Goal: Information Seeking & Learning: Learn about a topic

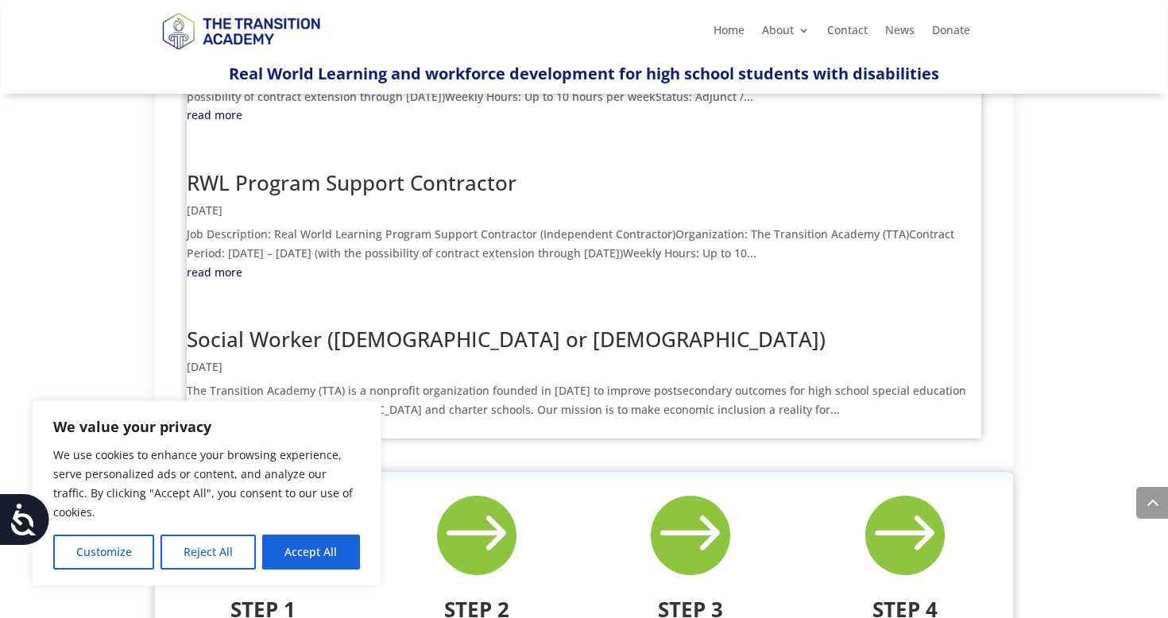
scroll to position [791, 0]
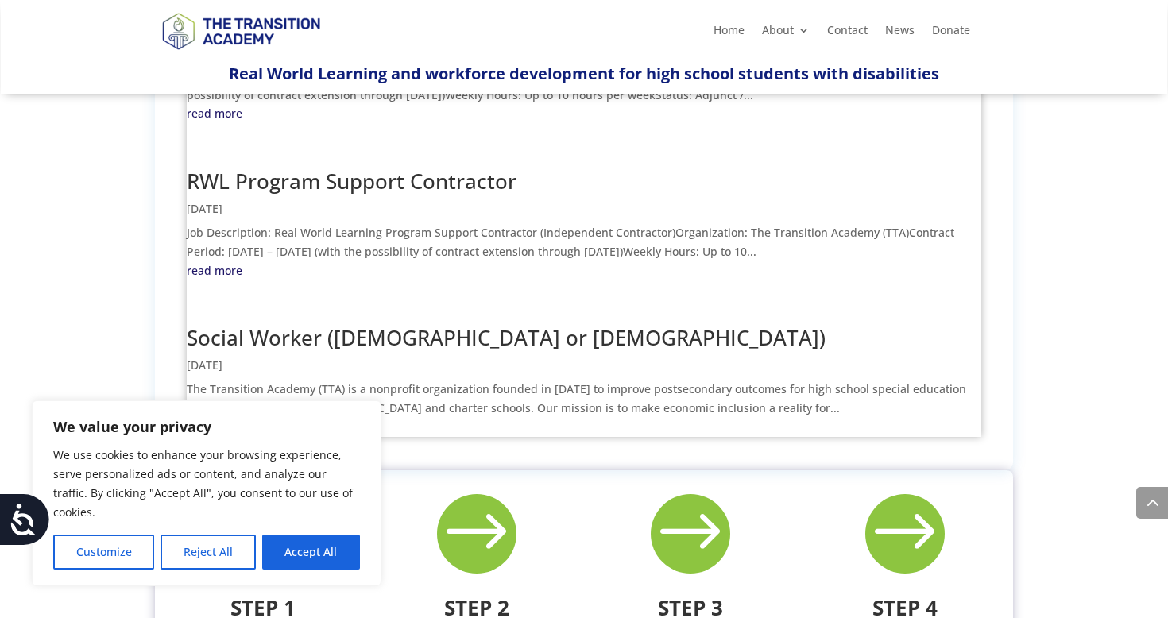
click at [224, 418] on link "read more" at bounding box center [584, 427] width 794 height 19
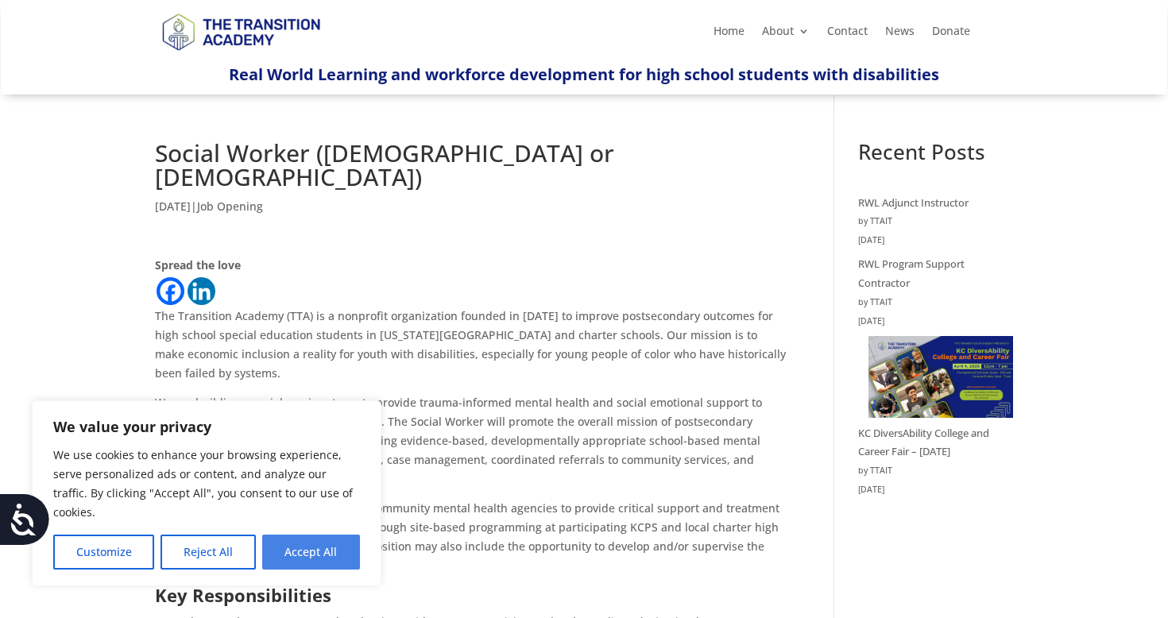
click at [317, 546] on button "Accept All" at bounding box center [311, 552] width 98 height 35
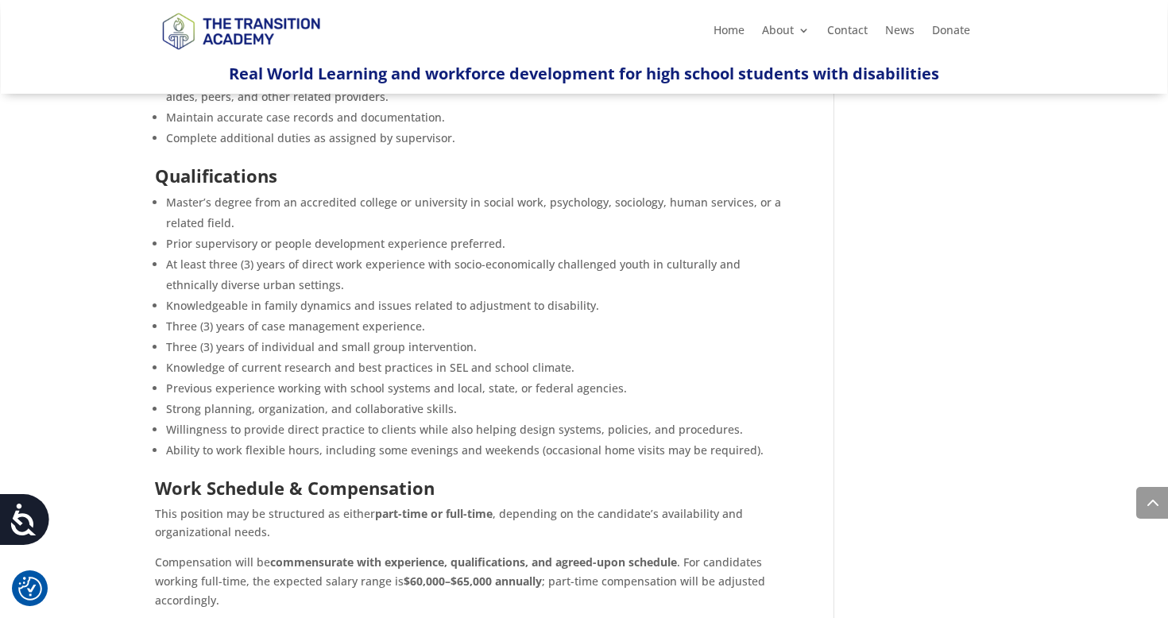
scroll to position [710, 0]
click at [244, 234] on li "Prior supervisory or people development experience preferred." at bounding box center [476, 244] width 620 height 21
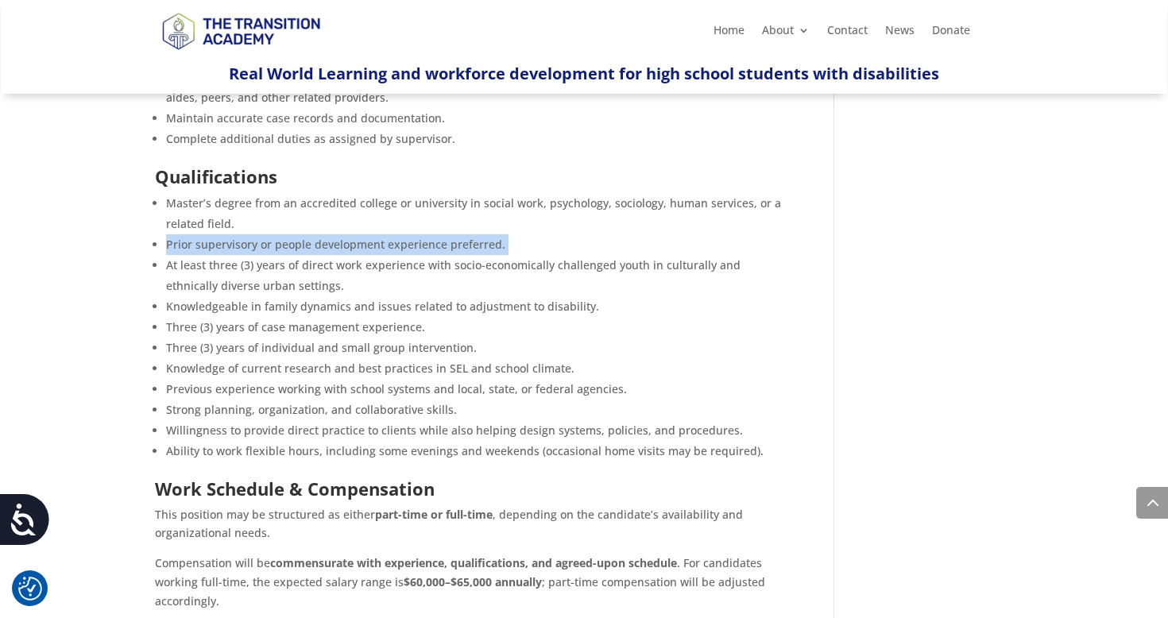
click at [244, 234] on li "Prior supervisory or people development experience preferred." at bounding box center [476, 244] width 620 height 21
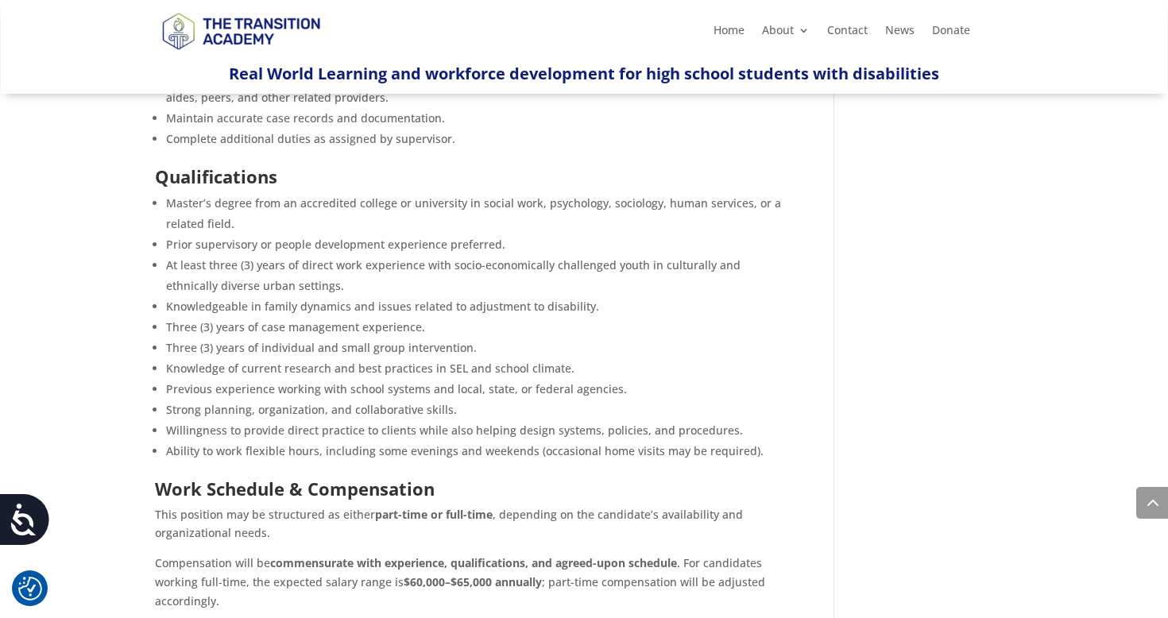
click at [268, 255] on li "At least three (3) years of direct work experience with socio-economically chal…" at bounding box center [476, 275] width 620 height 41
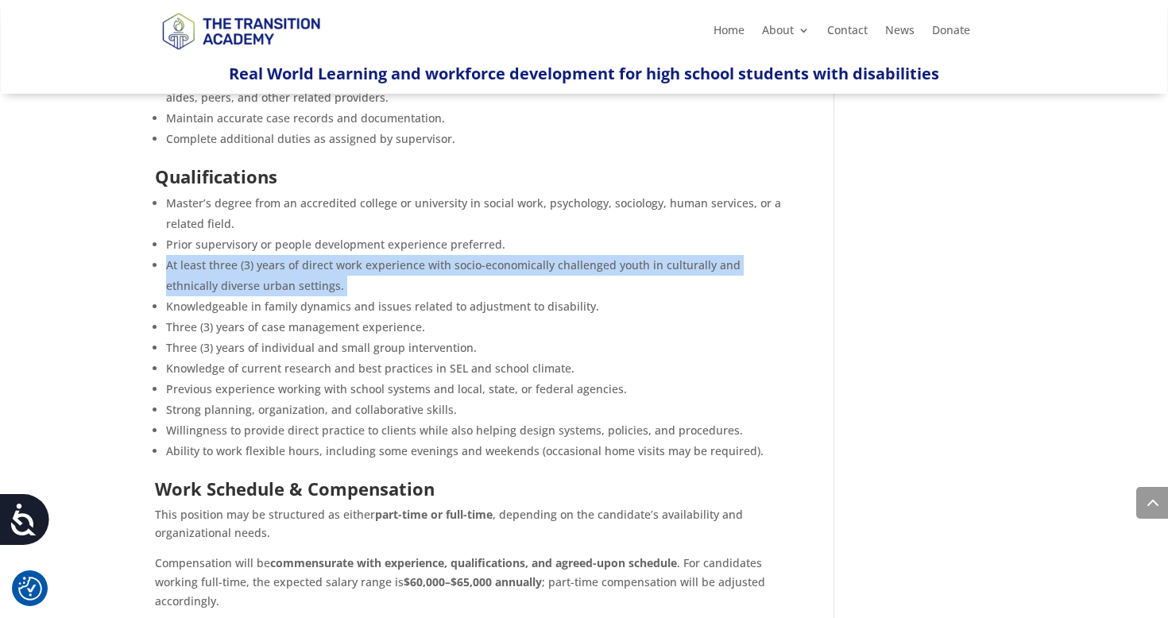
click at [268, 255] on li "At least three (3) years of direct work experience with socio-economically chal…" at bounding box center [476, 275] width 620 height 41
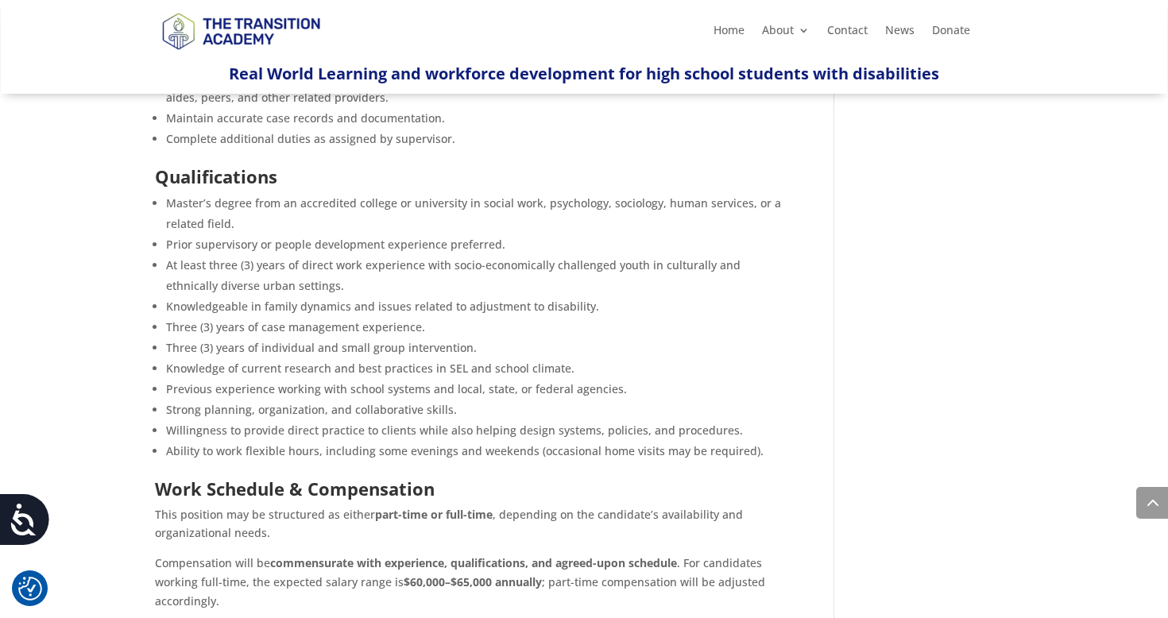
click at [297, 296] on li "Knowledgeable in family dynamics and issues related to adjustment to disability." at bounding box center [476, 306] width 620 height 21
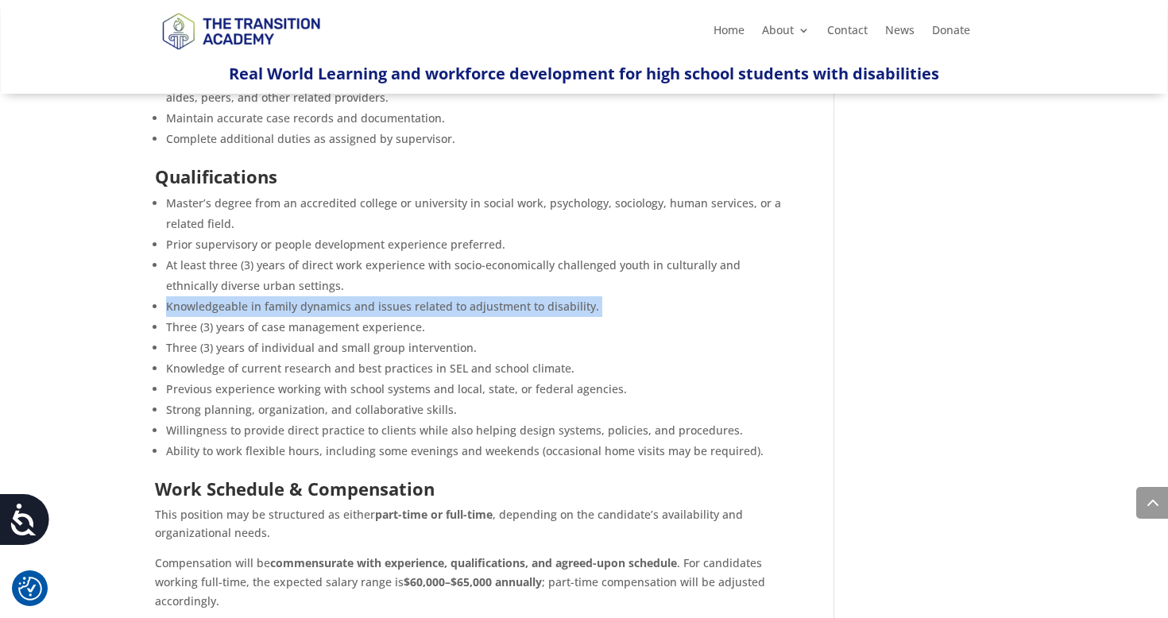
click at [297, 296] on li "Knowledgeable in family dynamics and issues related to adjustment to disability." at bounding box center [476, 306] width 620 height 21
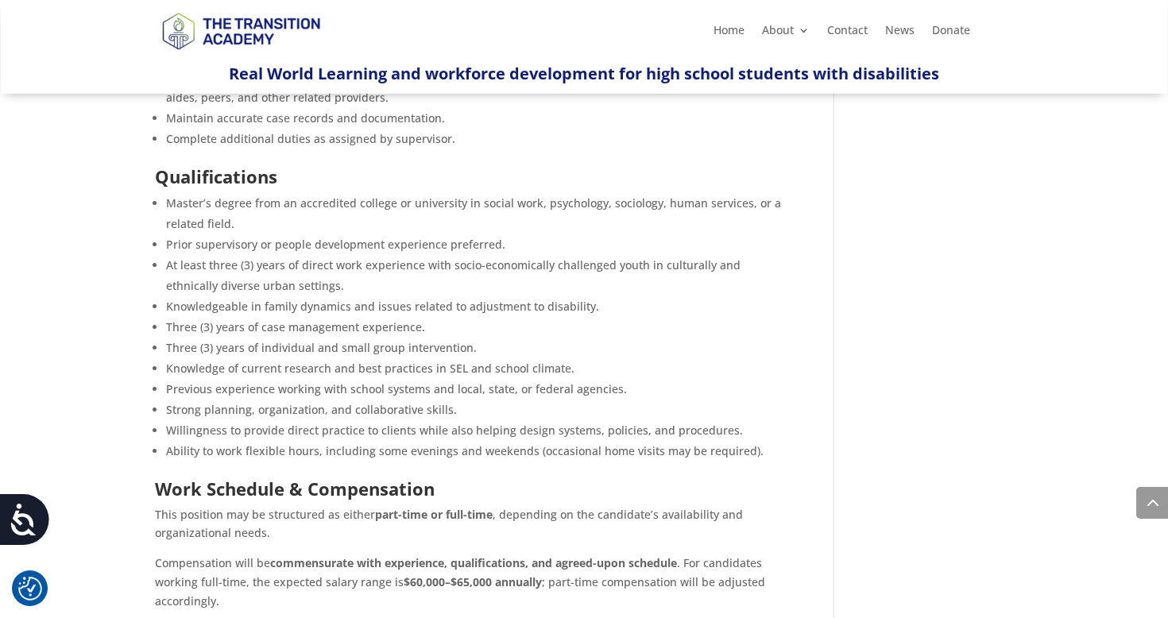
click at [297, 317] on li "Three (3) years of case management experience." at bounding box center [476, 327] width 620 height 21
click at [277, 268] on li "At least three (3) years of direct work experience with socio-economically chal…" at bounding box center [476, 275] width 620 height 41
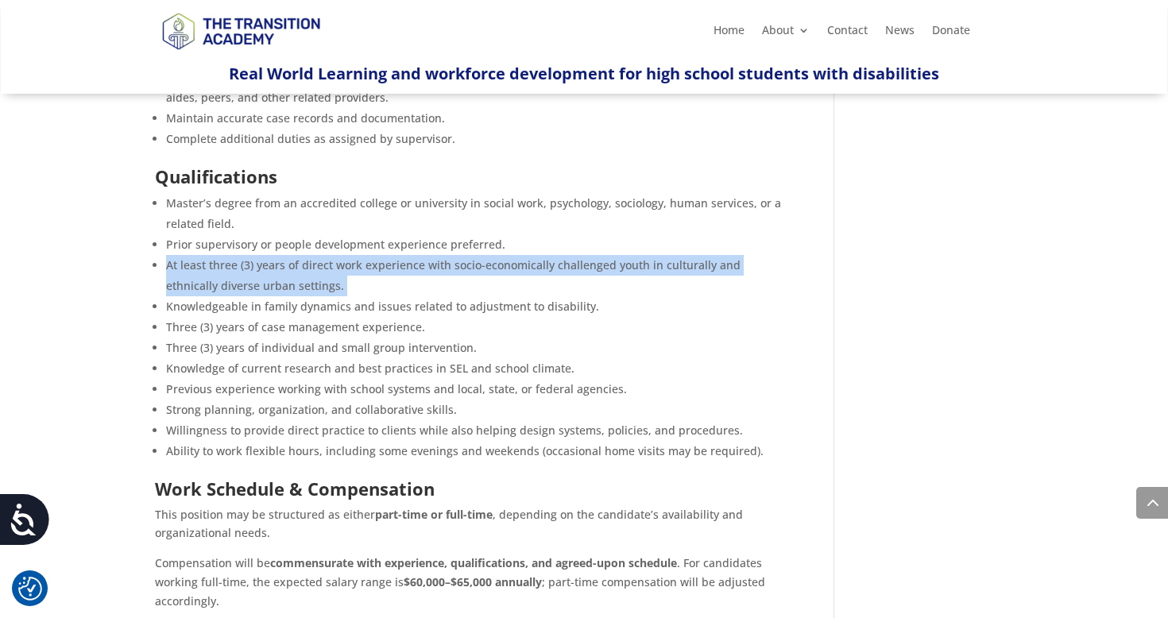
click at [277, 268] on li "At least three (3) years of direct work experience with socio-economically chal…" at bounding box center [476, 275] width 620 height 41
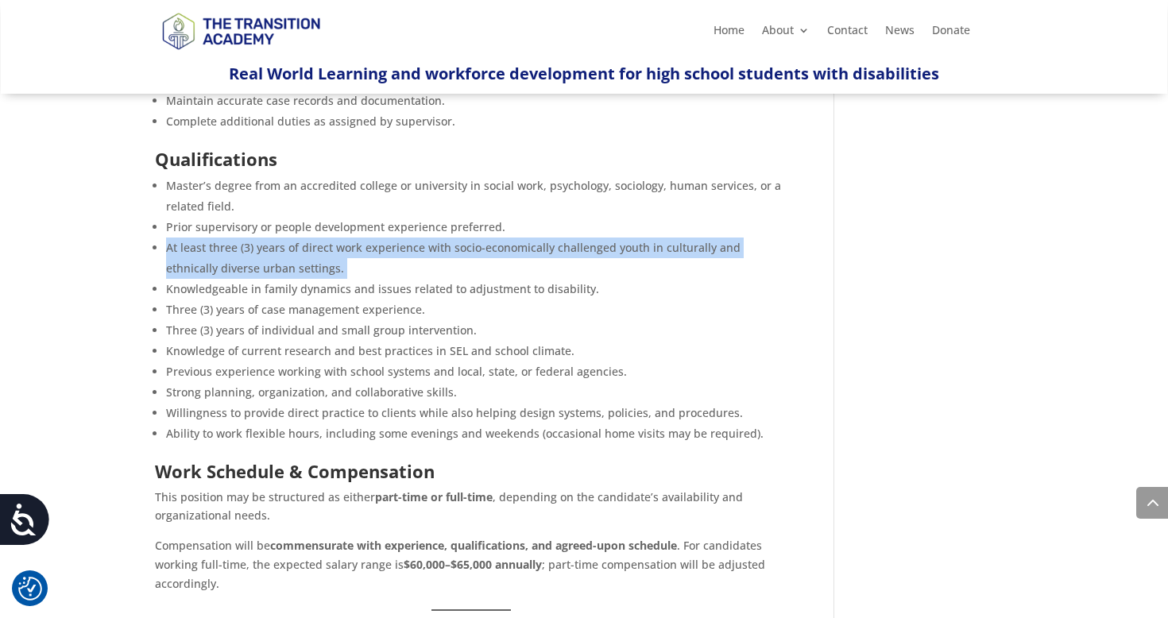
scroll to position [729, 0]
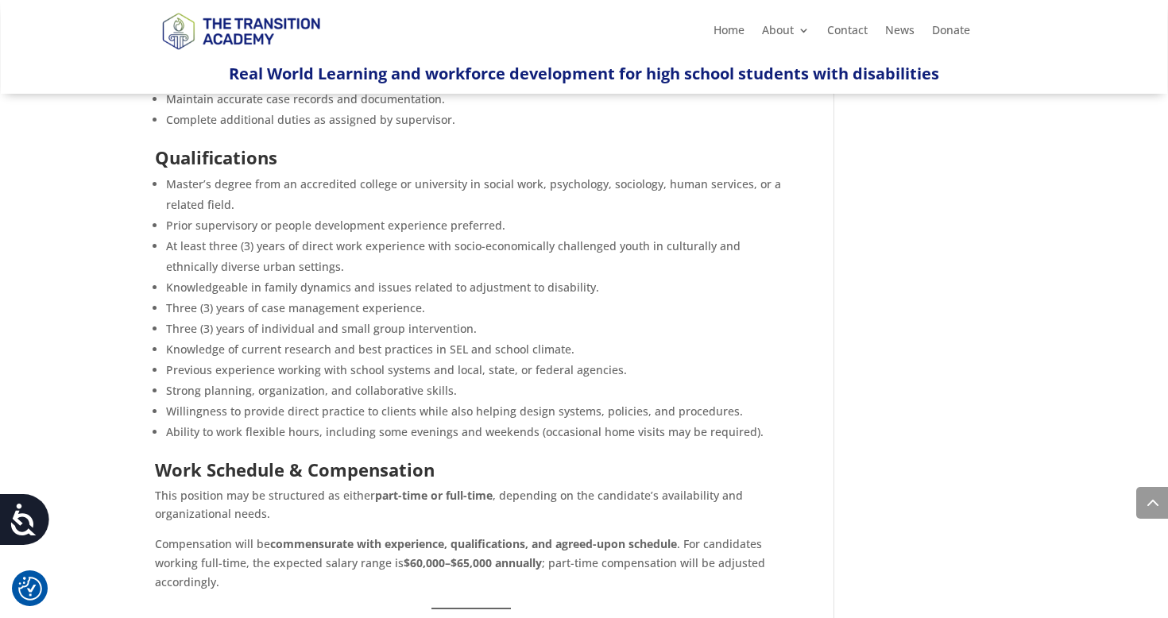
click at [277, 298] on li "Three (3) years of case management experience." at bounding box center [476, 308] width 620 height 21
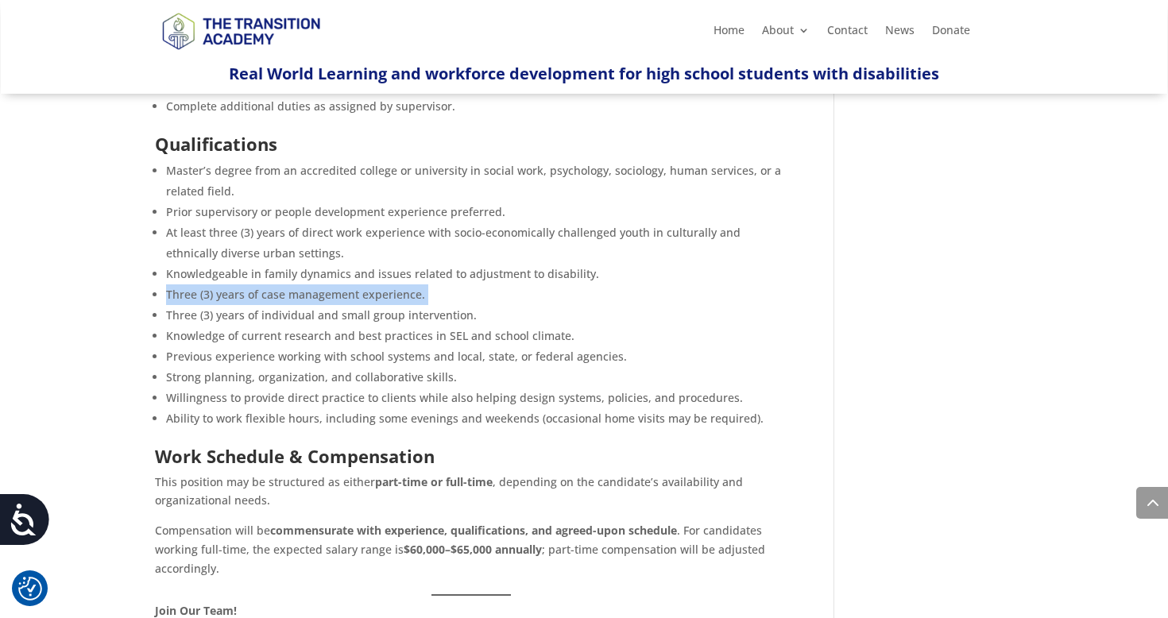
scroll to position [740, 0]
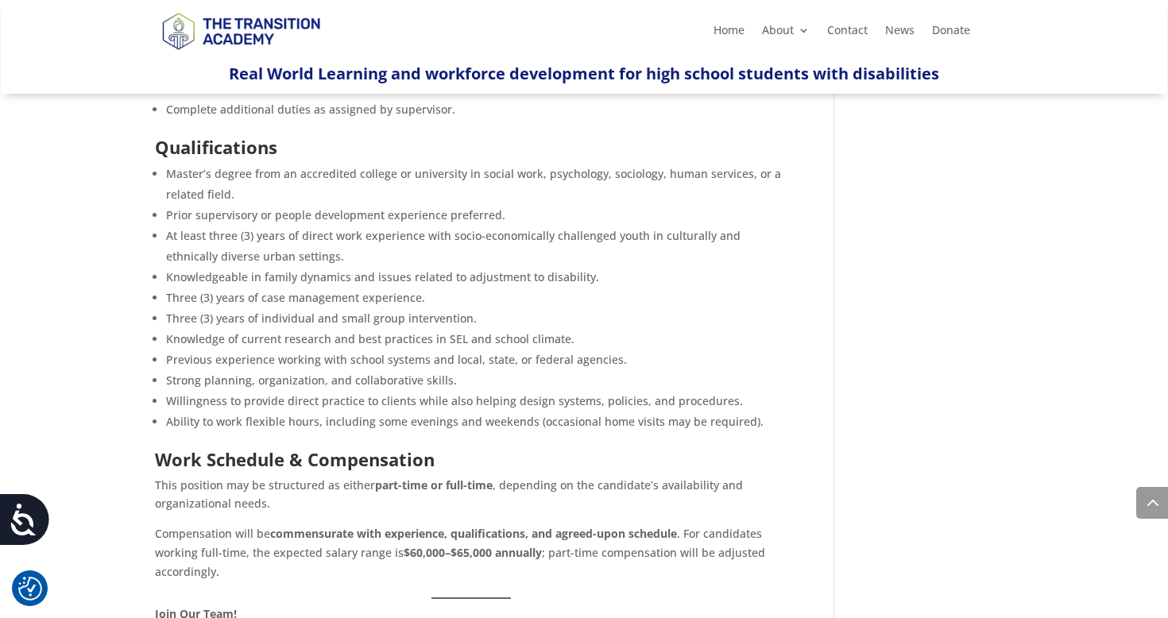
click at [301, 308] on li "Three (3) years of individual and small group intervention." at bounding box center [476, 318] width 620 height 21
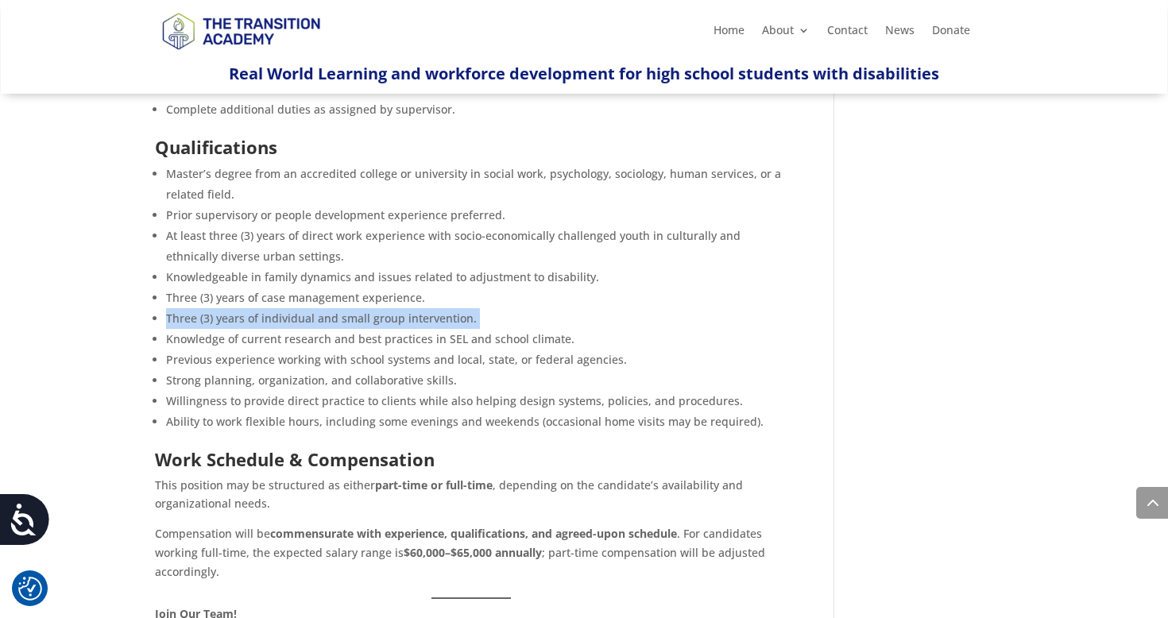
click at [301, 308] on li "Three (3) years of individual and small group intervention." at bounding box center [476, 318] width 620 height 21
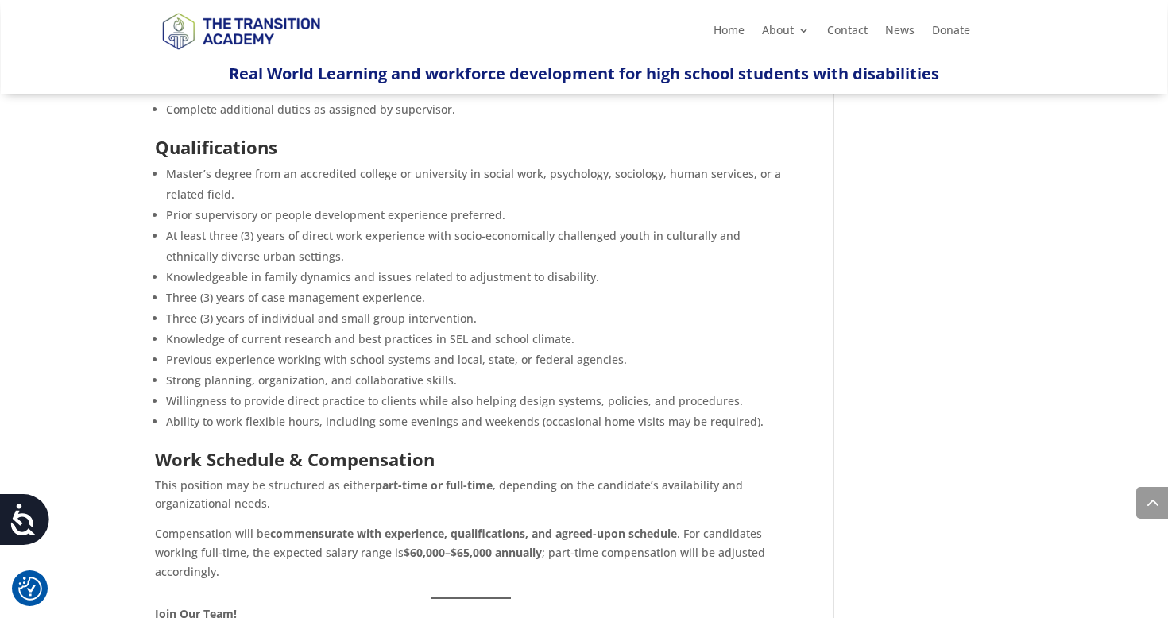
click at [299, 329] on li "Knowledge of current research and best practices in SEL and school climate." at bounding box center [476, 339] width 620 height 21
click at [297, 370] on li "Strong planning, organization, and collaborative skills." at bounding box center [476, 380] width 620 height 21
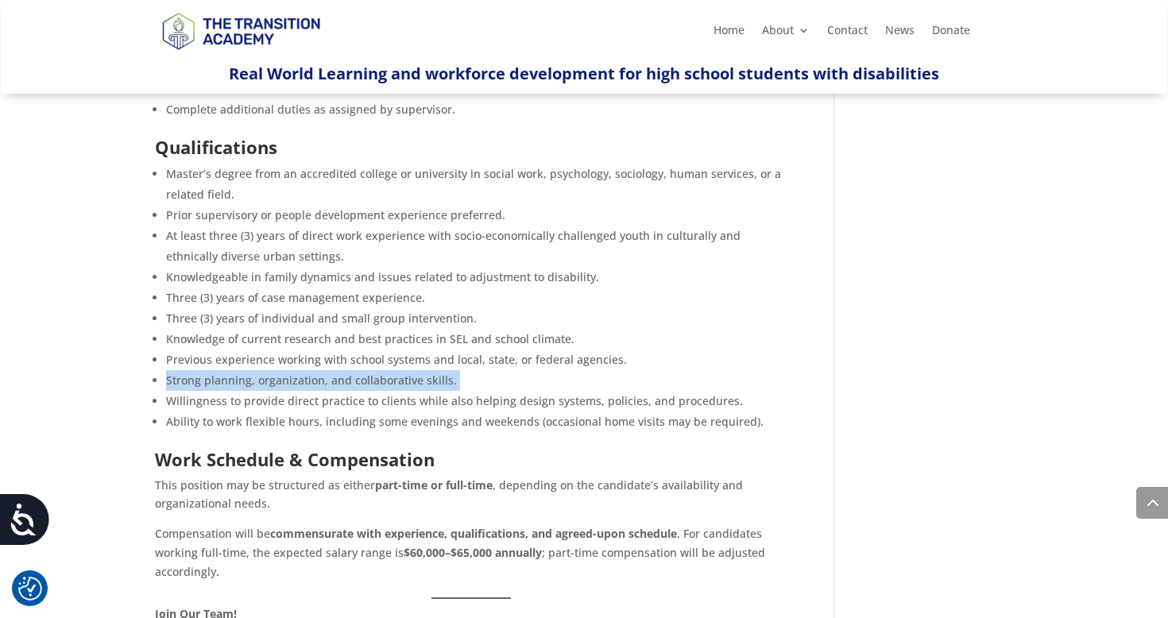
click at [297, 370] on li "Strong planning, organization, and collaborative skills." at bounding box center [476, 380] width 620 height 21
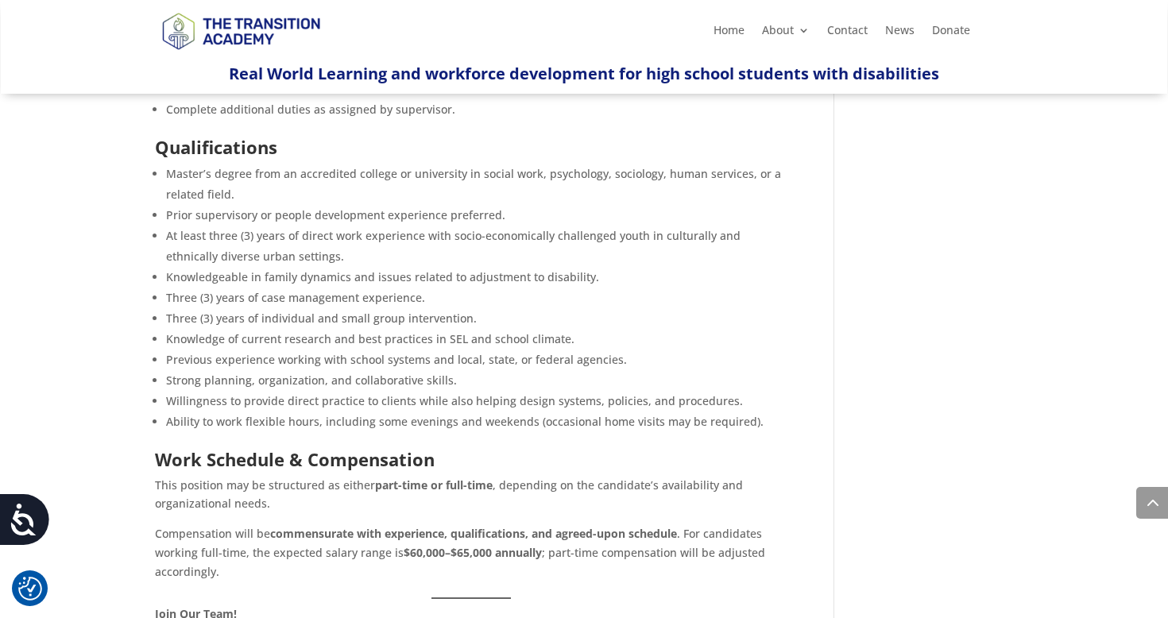
click at [300, 391] on li "Willingness to provide direct practice to clients while also helping design sys…" at bounding box center [476, 401] width 620 height 21
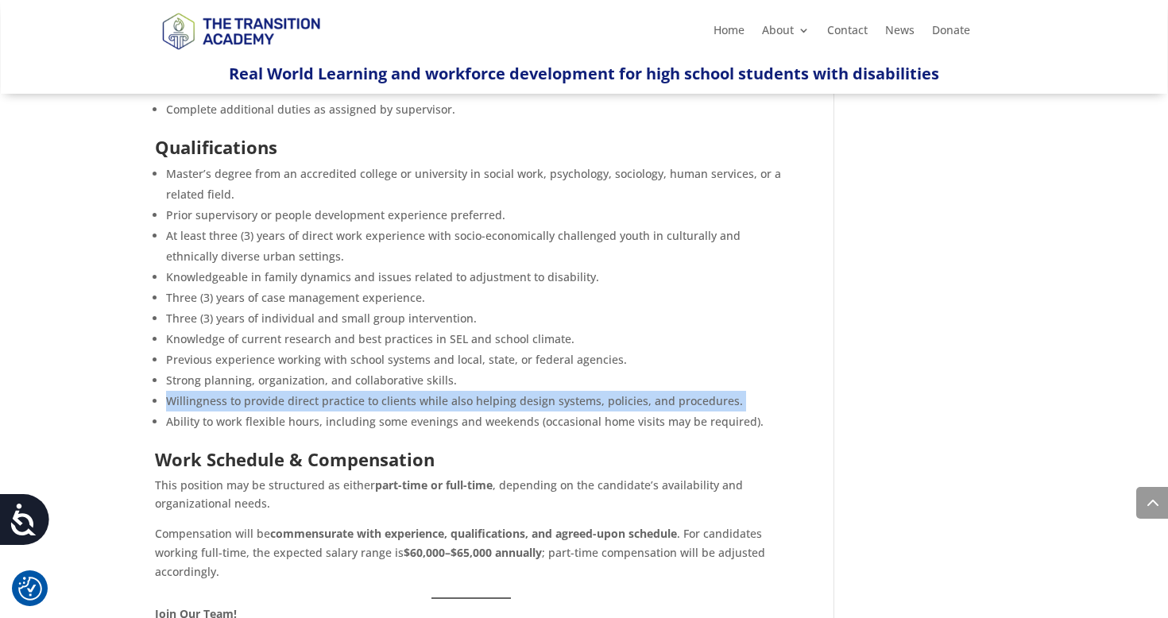
click at [300, 391] on li "Willingness to provide direct practice to clients while also helping design sys…" at bounding box center [476, 401] width 620 height 21
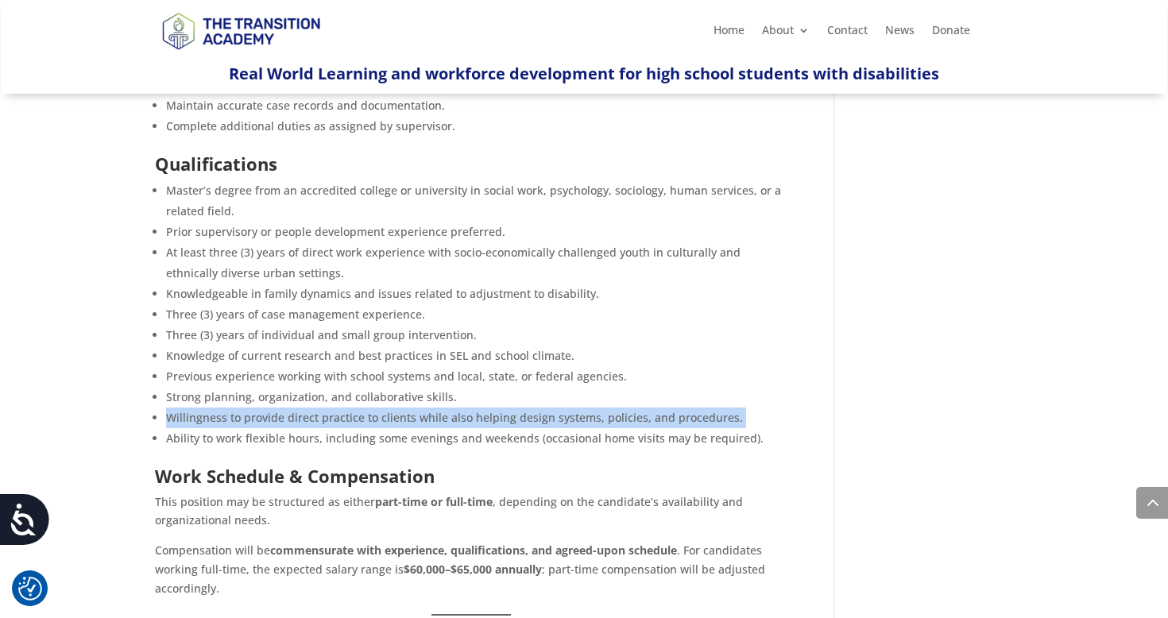
scroll to position [719, 0]
